Goal: Find specific page/section: Find specific page/section

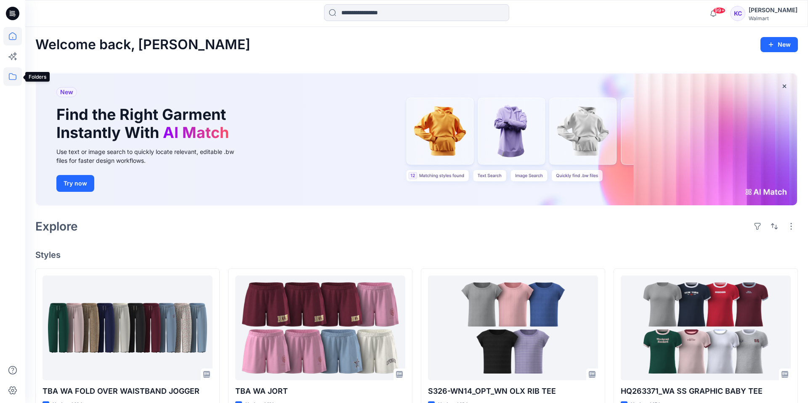
click at [14, 77] on icon at bounding box center [12, 76] width 19 height 19
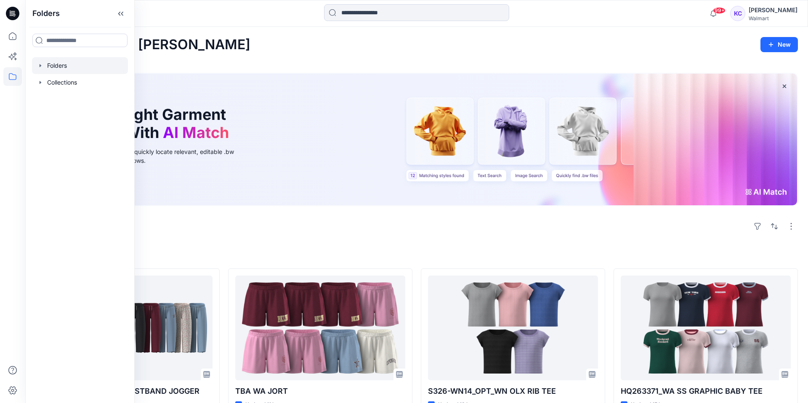
click at [51, 64] on div at bounding box center [80, 65] width 96 height 17
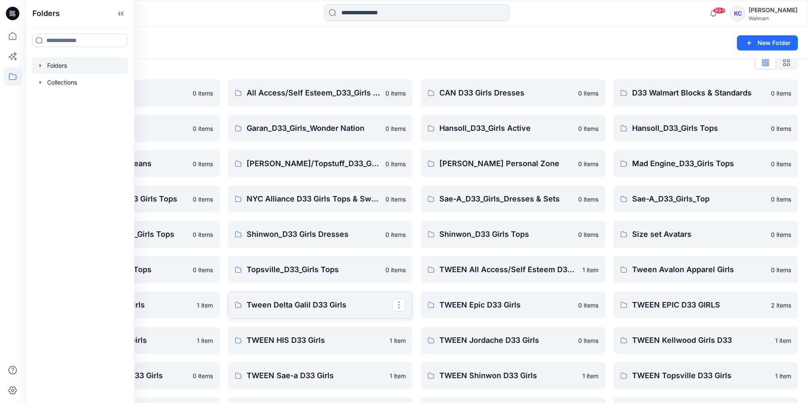
scroll to position [35, 0]
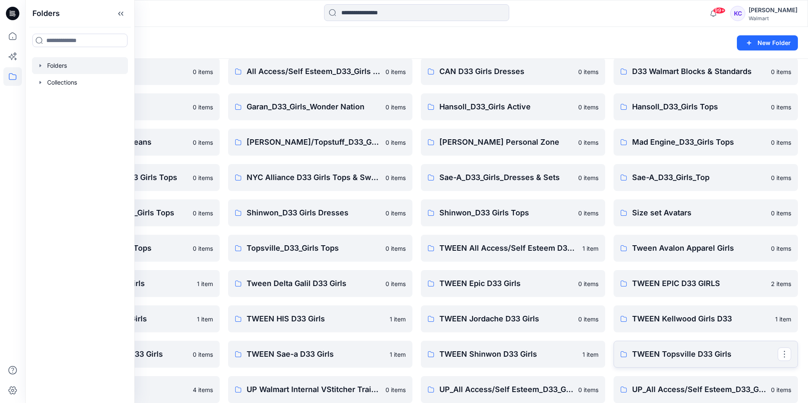
click at [666, 352] on p "TWEEN Topsville D33 Girls" at bounding box center [705, 355] width 146 height 12
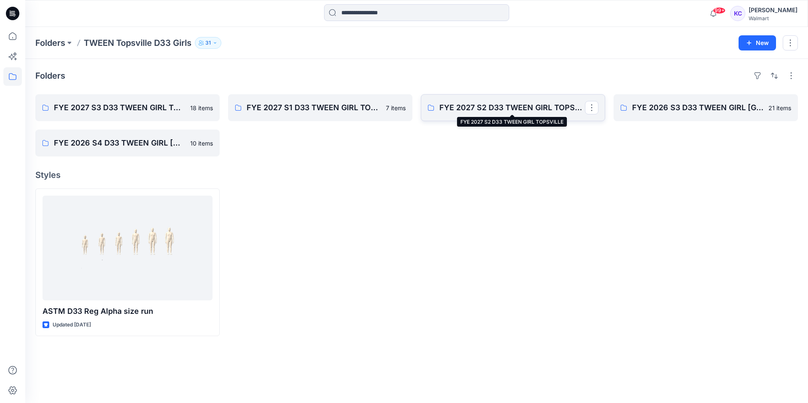
click at [508, 107] on p "FYE 2027 S2 D33 TWEEN GIRL TOPSVILLE" at bounding box center [513, 108] width 146 height 12
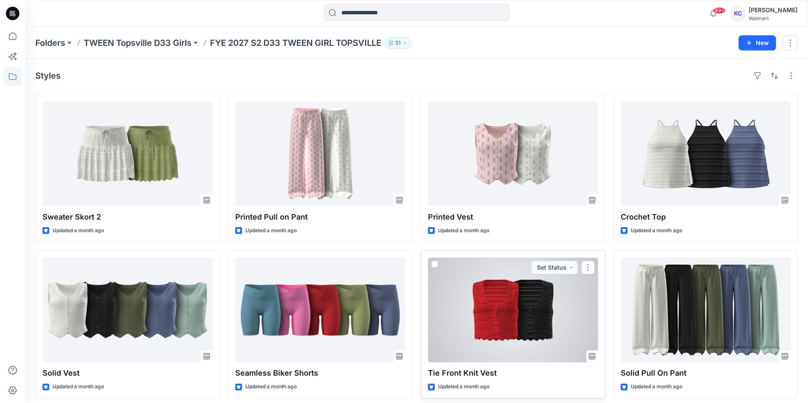
click at [496, 313] on div at bounding box center [513, 310] width 170 height 105
